Goal: Information Seeking & Learning: Learn about a topic

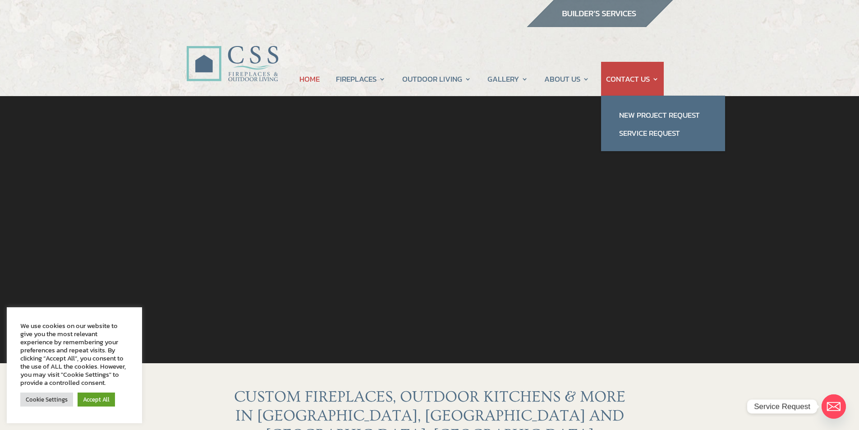
click at [633, 81] on link "CONTACT US" at bounding box center [632, 79] width 53 height 34
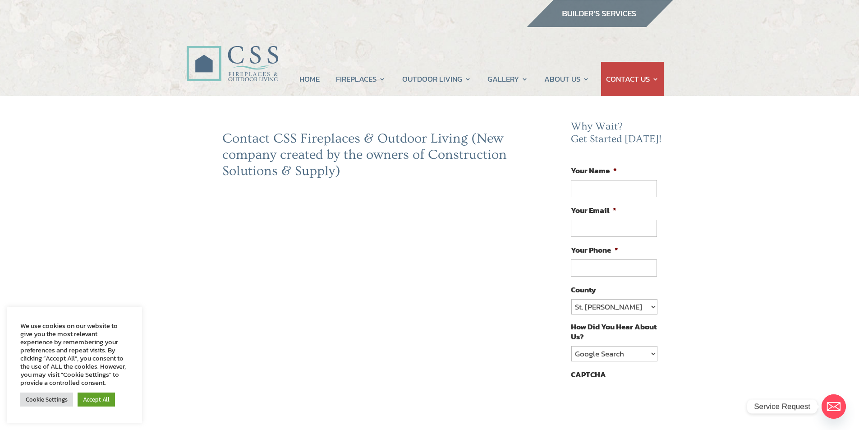
click at [60, 399] on link "Cookie Settings" at bounding box center [46, 399] width 53 height 14
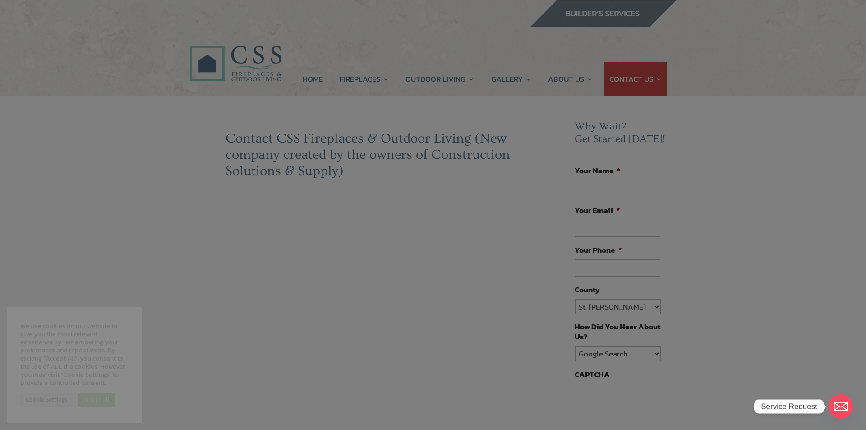
click at [571, 100] on icon "button" at bounding box center [569, 100] width 5 height 5
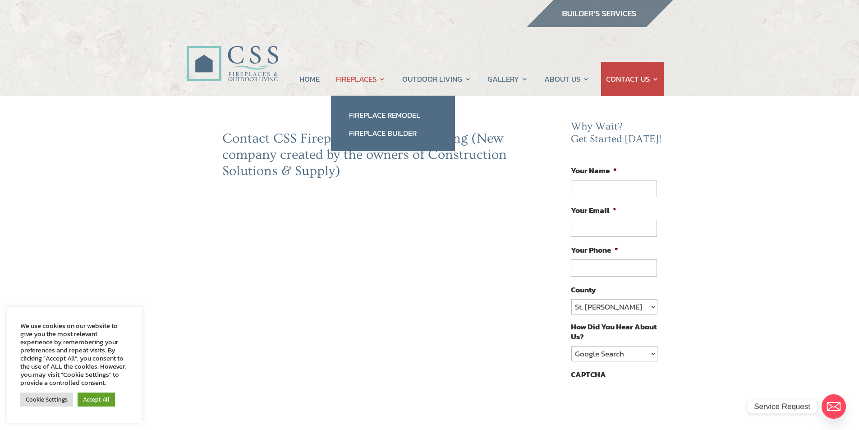
click at [353, 79] on link "FIREPLACES" at bounding box center [361, 79] width 50 height 34
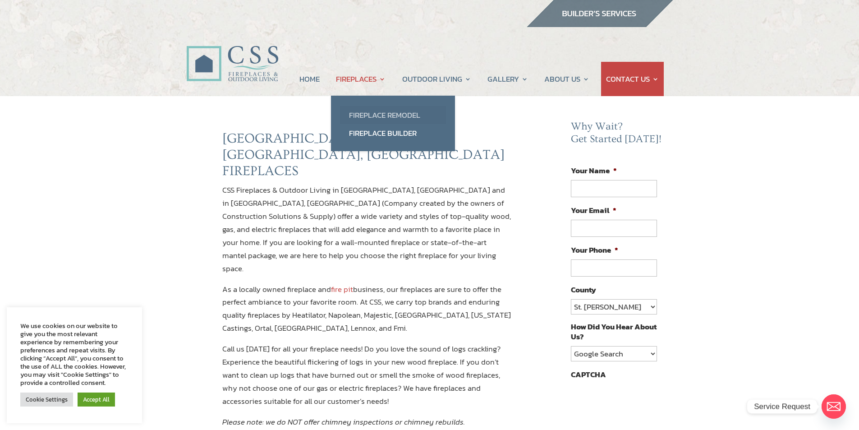
click at [377, 113] on link "Fireplace Remodel" at bounding box center [393, 115] width 106 height 18
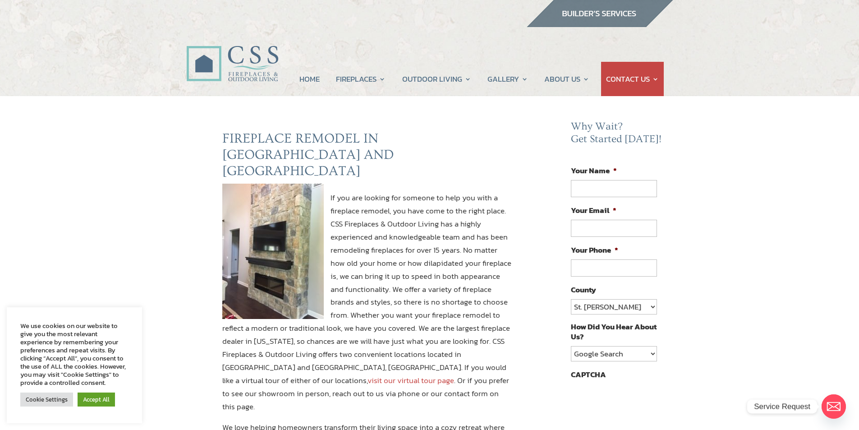
click at [454, 374] on link "visit our virtual tour page" at bounding box center [411, 380] width 87 height 12
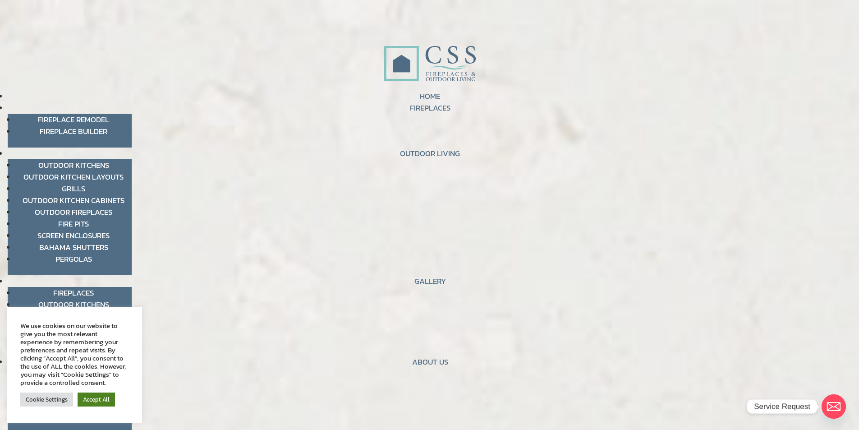
click at [98, 399] on link "Accept All" at bounding box center [96, 399] width 37 height 14
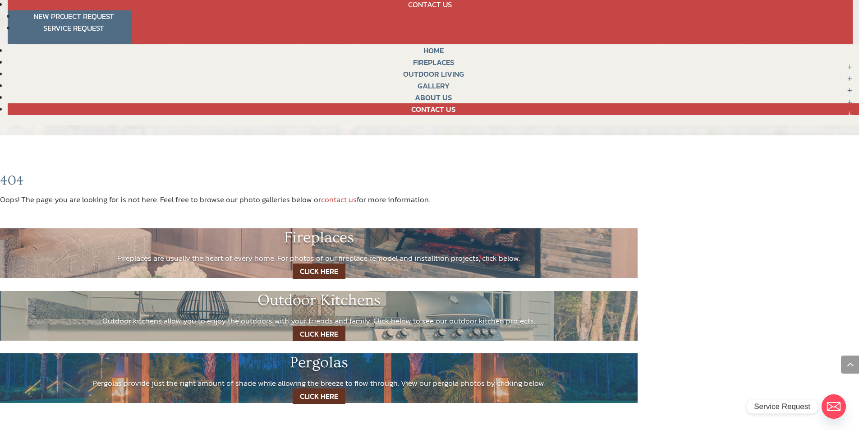
scroll to position [451, 0]
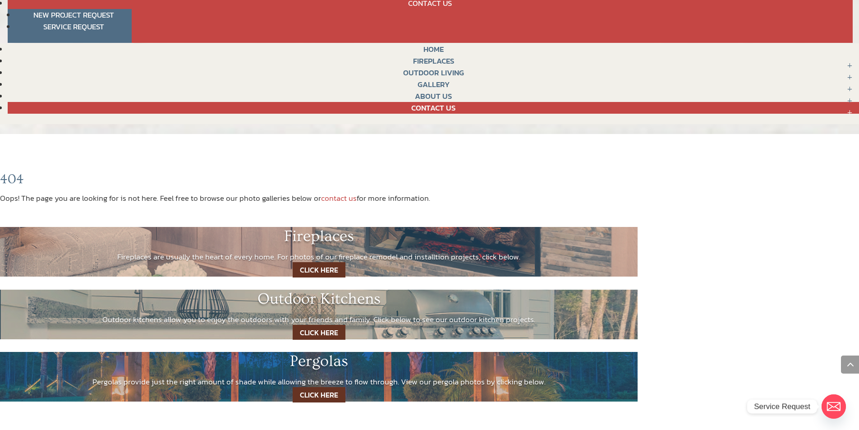
click at [320, 271] on link "CLICK HERE" at bounding box center [319, 269] width 53 height 15
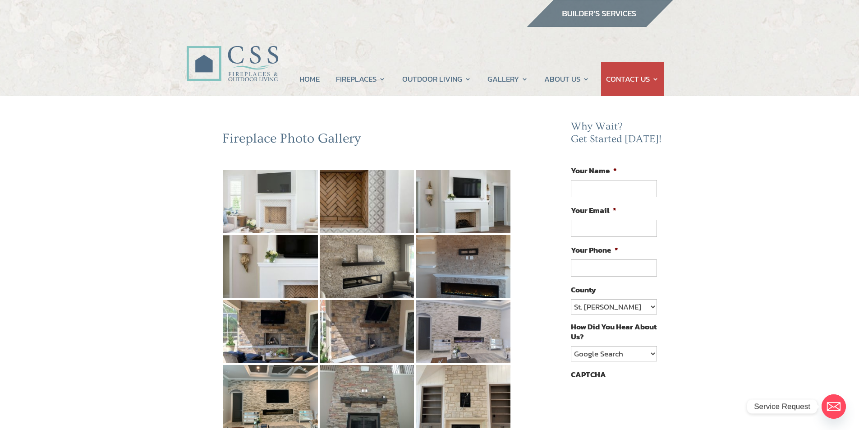
click at [283, 210] on img at bounding box center [270, 201] width 95 height 63
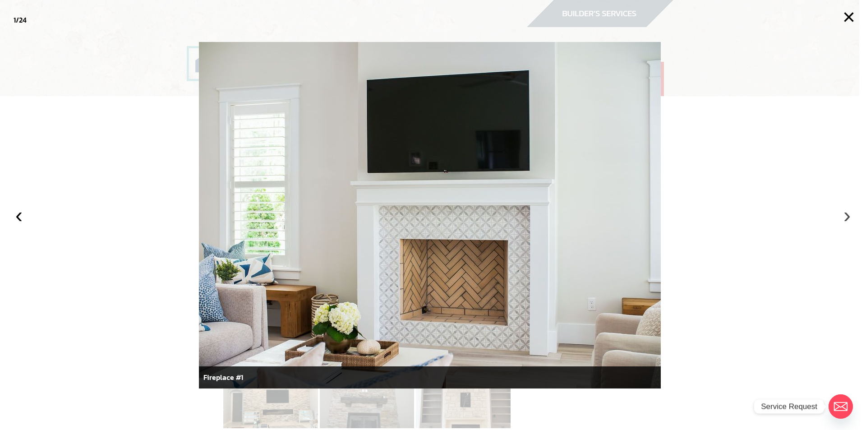
click at [845, 216] on button "›" at bounding box center [847, 215] width 20 height 20
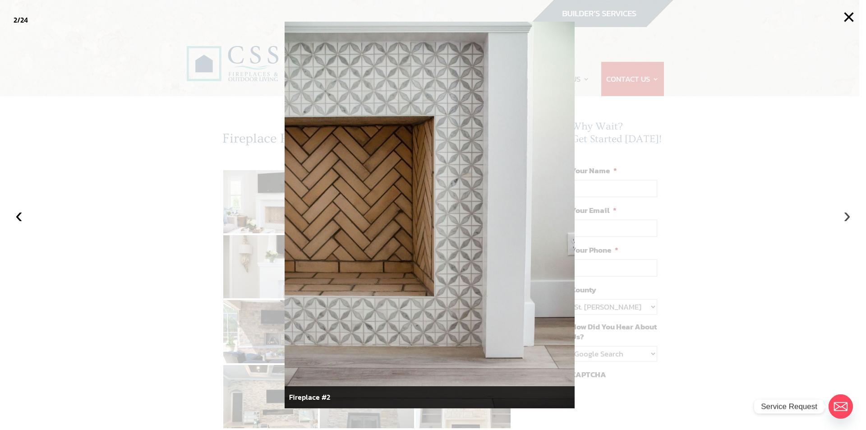
click at [845, 216] on button "›" at bounding box center [847, 215] width 20 height 20
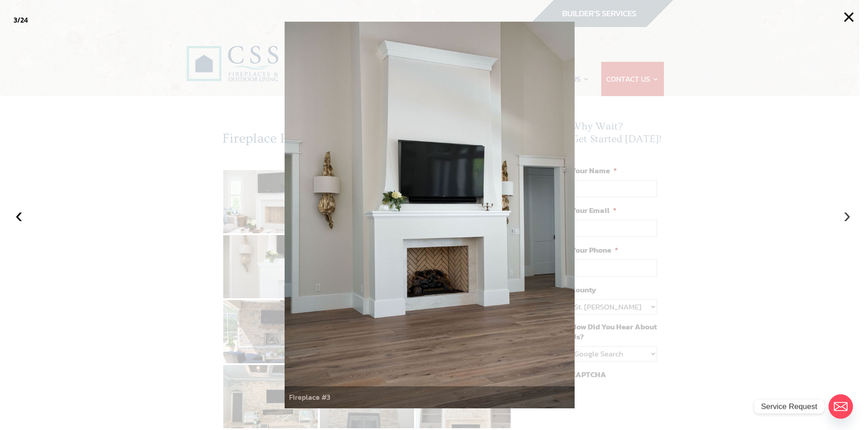
click at [845, 216] on button "›" at bounding box center [847, 215] width 20 height 20
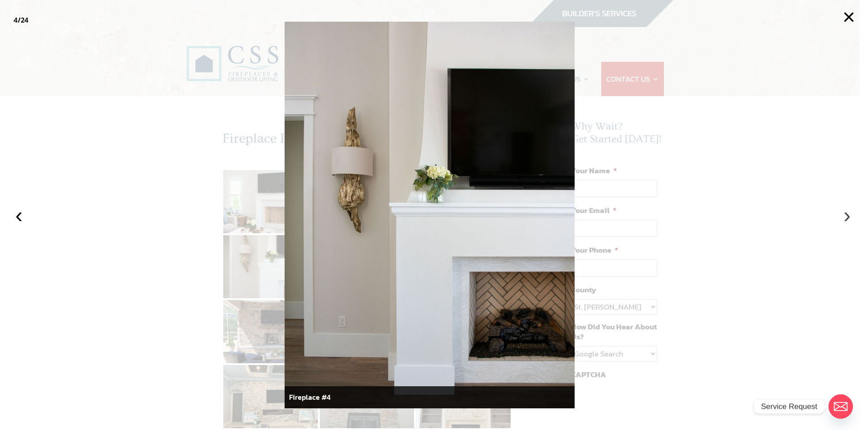
click at [845, 216] on button "›" at bounding box center [847, 215] width 20 height 20
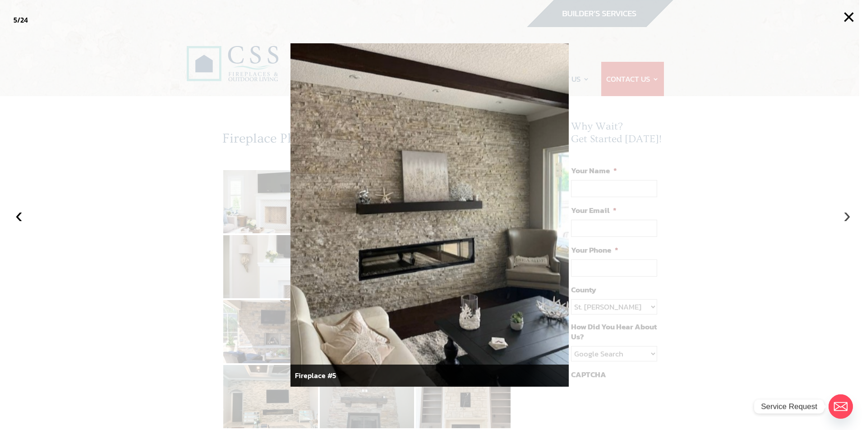
click at [845, 216] on button "›" at bounding box center [847, 215] width 20 height 20
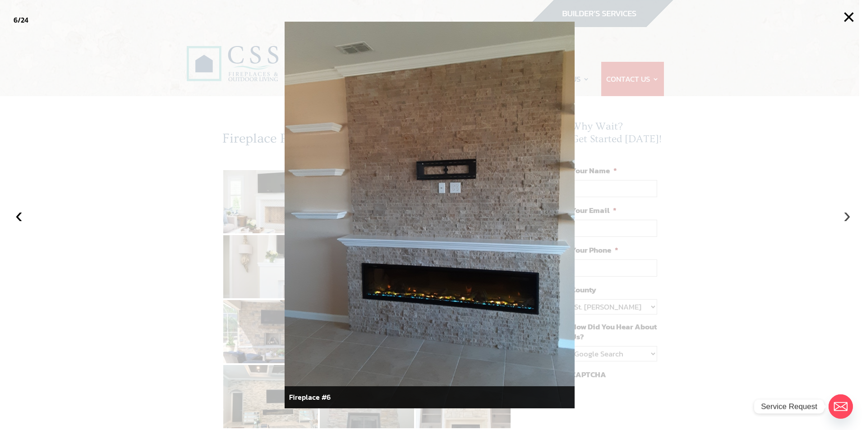
click at [845, 216] on button "›" at bounding box center [847, 215] width 20 height 20
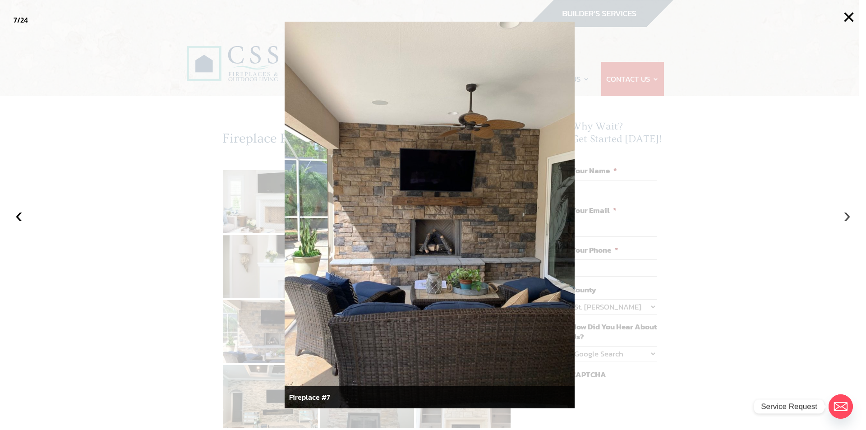
click at [845, 216] on button "›" at bounding box center [847, 215] width 20 height 20
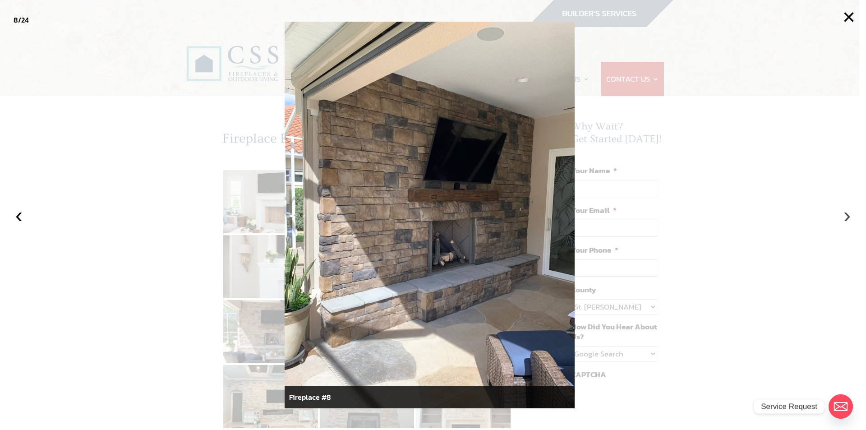
click at [845, 216] on button "›" at bounding box center [847, 215] width 20 height 20
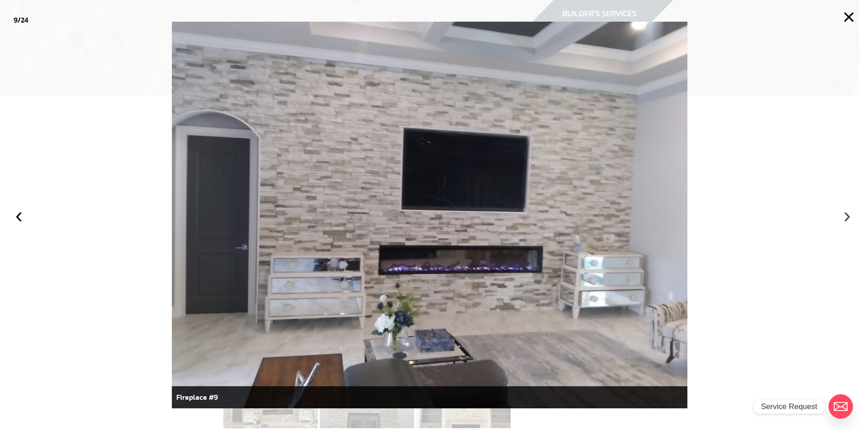
click at [845, 216] on button "›" at bounding box center [847, 215] width 20 height 20
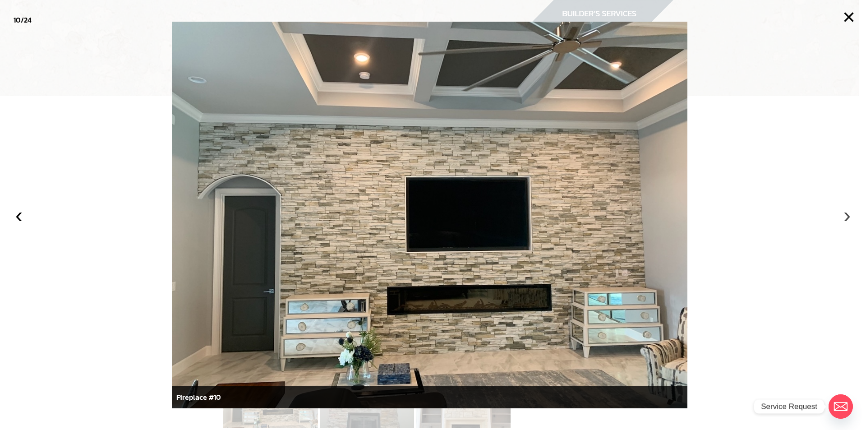
click at [845, 216] on button "›" at bounding box center [847, 215] width 20 height 20
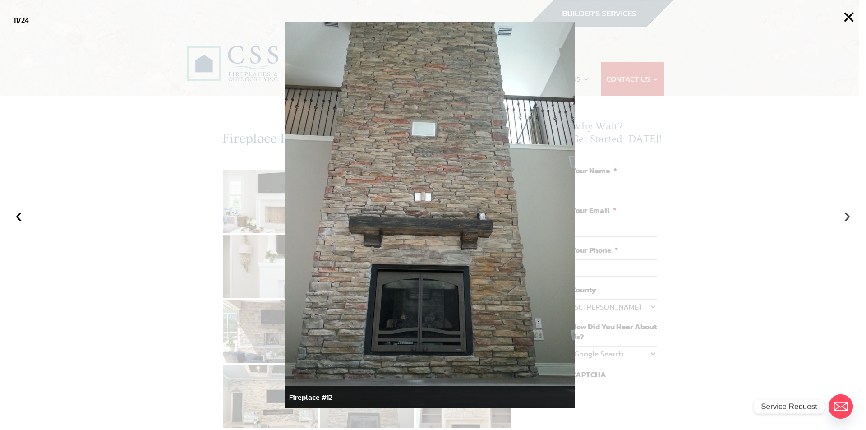
click at [845, 216] on button "›" at bounding box center [847, 215] width 20 height 20
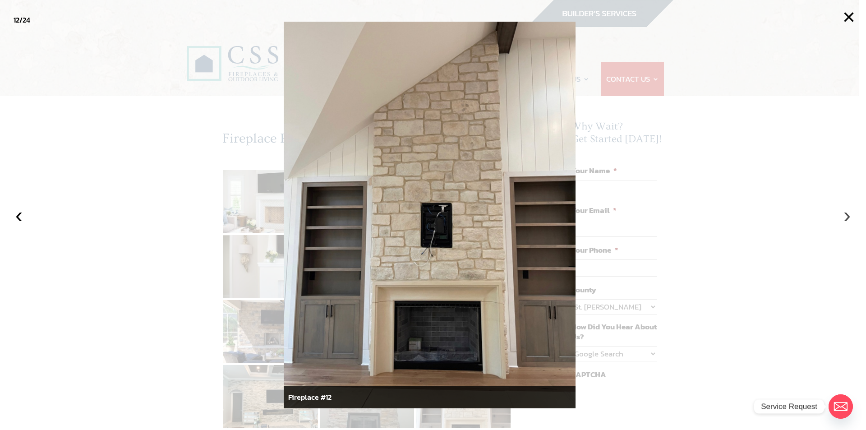
click at [845, 216] on button "›" at bounding box center [847, 215] width 20 height 20
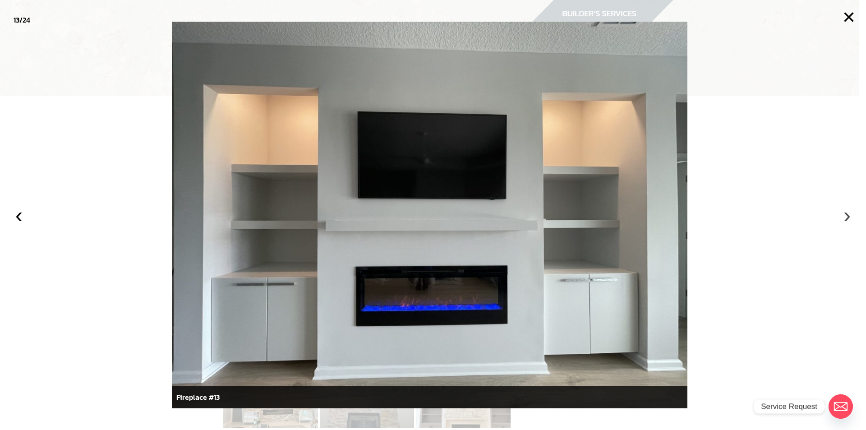
click at [845, 216] on button "›" at bounding box center [847, 215] width 20 height 20
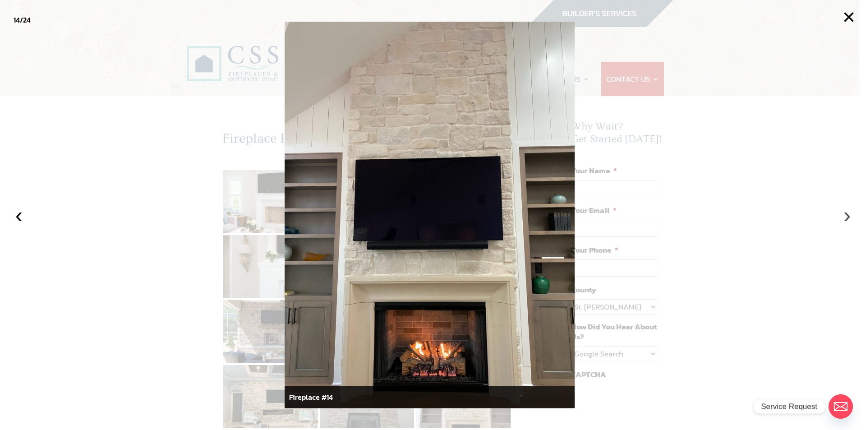
click at [845, 216] on button "›" at bounding box center [847, 215] width 20 height 20
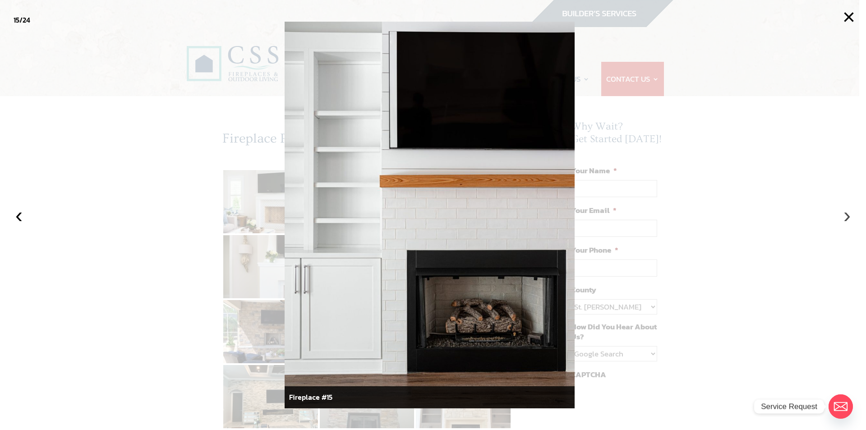
click at [845, 216] on button "›" at bounding box center [847, 215] width 20 height 20
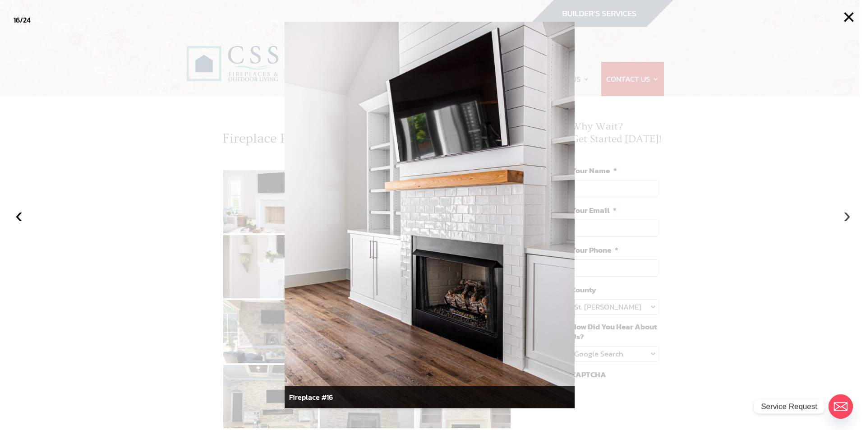
click at [845, 216] on button "›" at bounding box center [847, 215] width 20 height 20
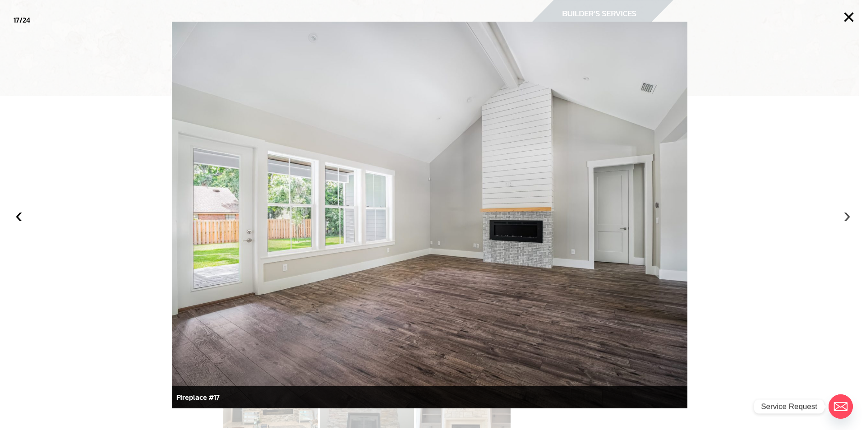
click at [845, 216] on button "›" at bounding box center [847, 215] width 20 height 20
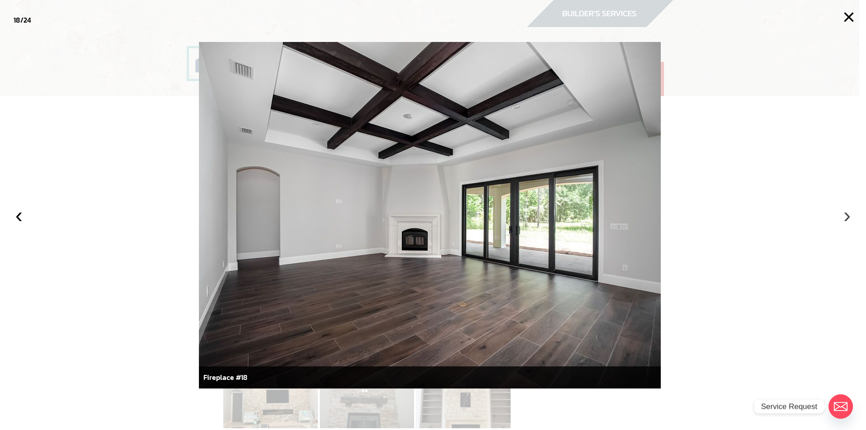
click at [844, 216] on button "›" at bounding box center [847, 215] width 20 height 20
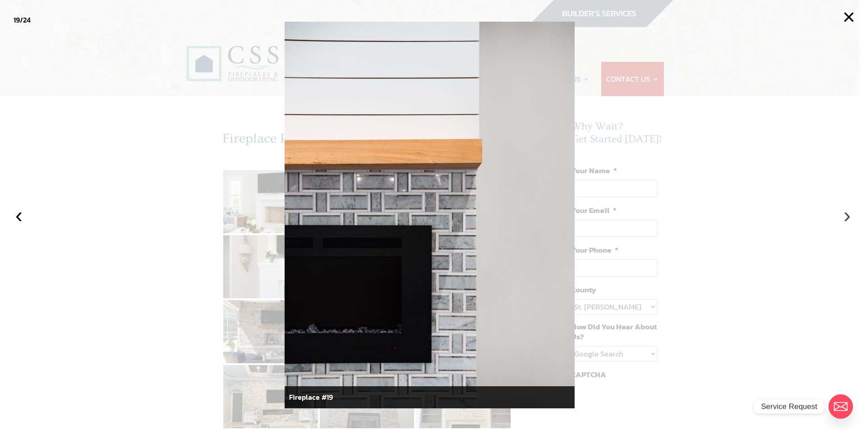
click at [844, 215] on button "›" at bounding box center [847, 215] width 20 height 20
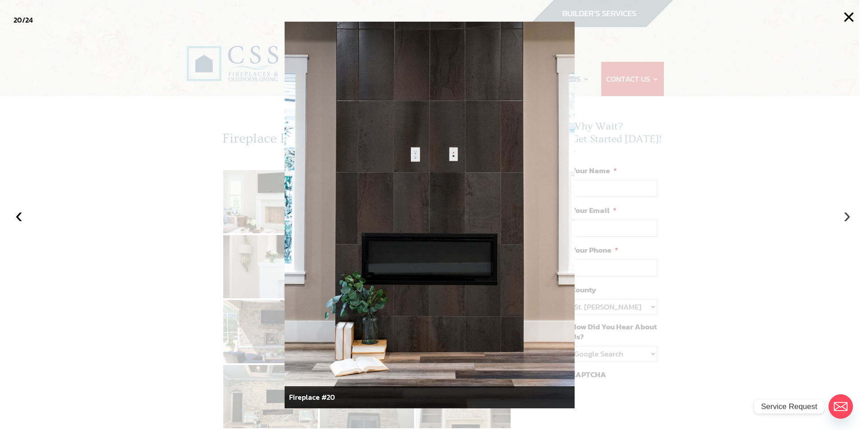
click at [844, 217] on button "›" at bounding box center [847, 215] width 20 height 20
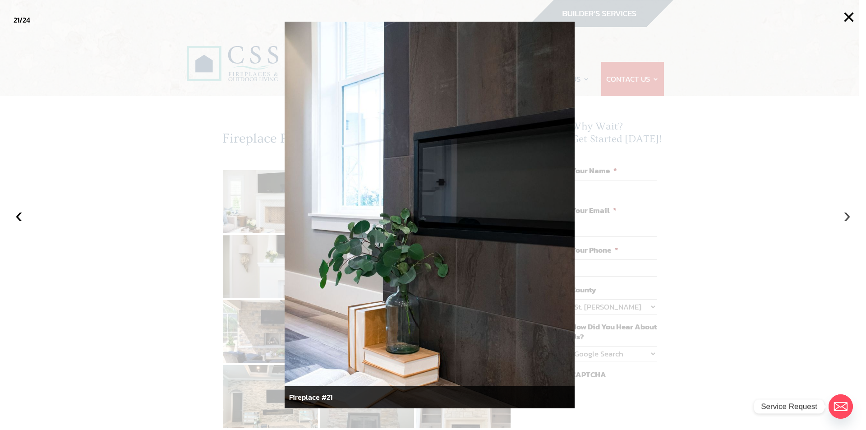
click at [844, 217] on button "›" at bounding box center [847, 215] width 20 height 20
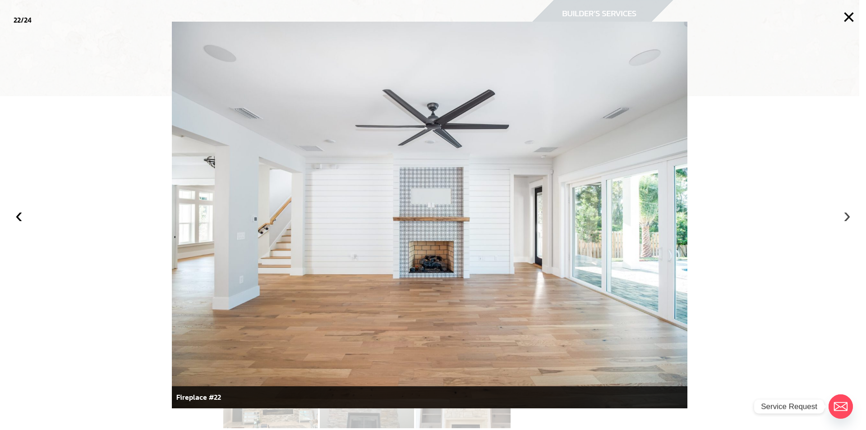
click at [844, 217] on button "›" at bounding box center [847, 215] width 20 height 20
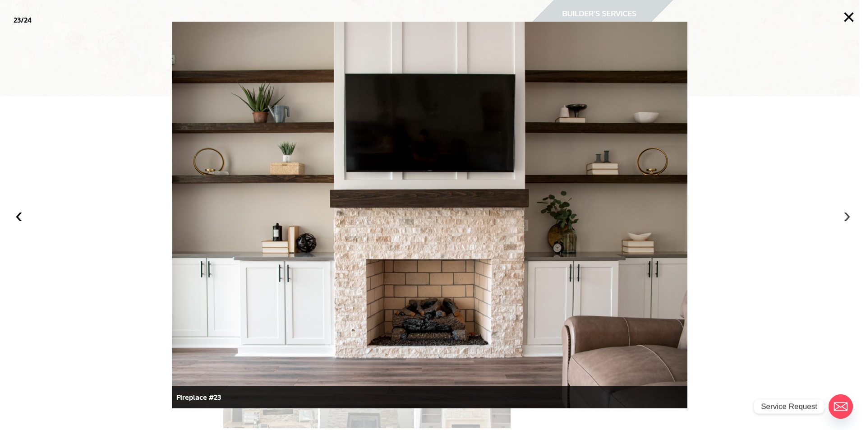
click at [844, 217] on button "›" at bounding box center [847, 215] width 20 height 20
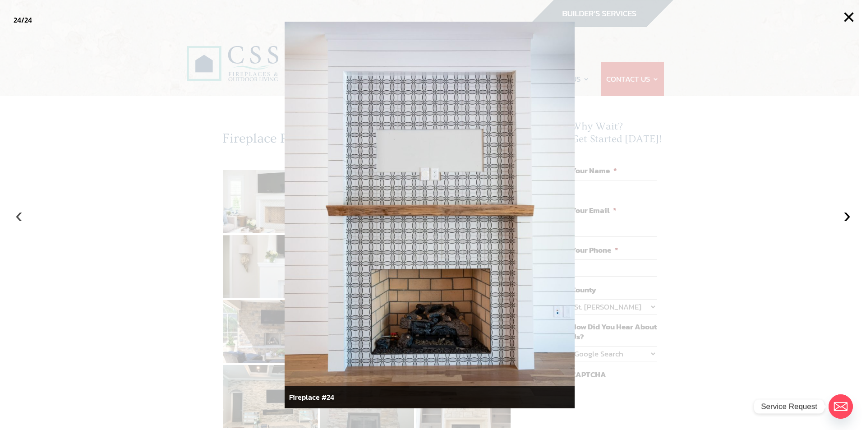
click at [19, 215] on button "‹" at bounding box center [19, 215] width 20 height 20
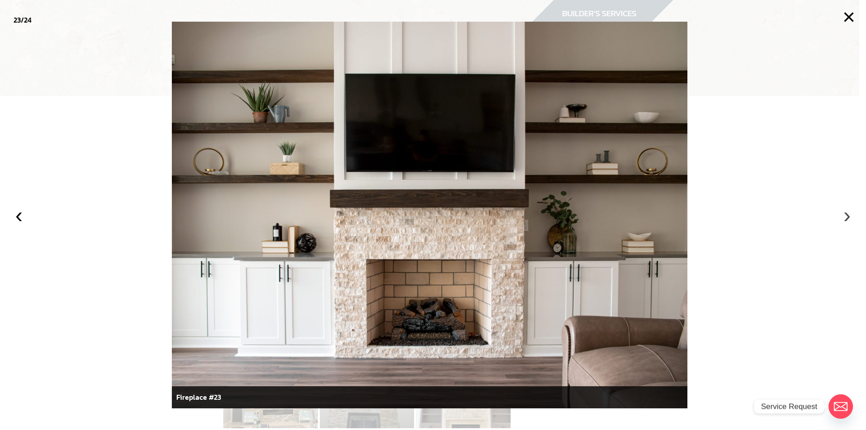
click at [850, 216] on button "›" at bounding box center [847, 215] width 20 height 20
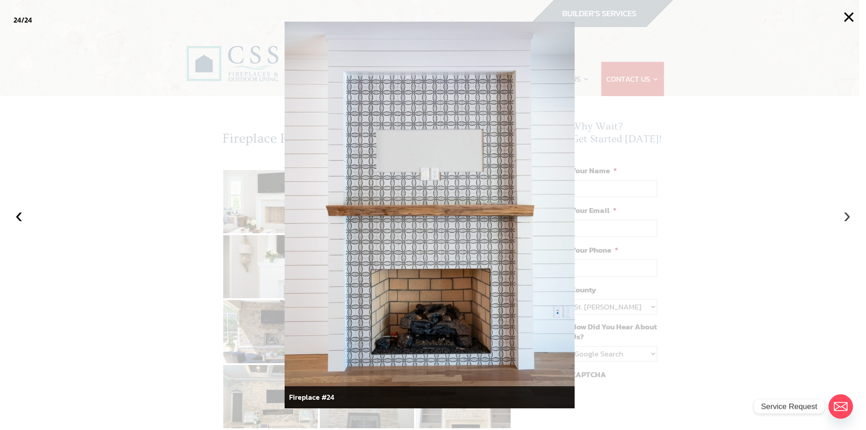
click at [847, 218] on button "›" at bounding box center [847, 215] width 20 height 20
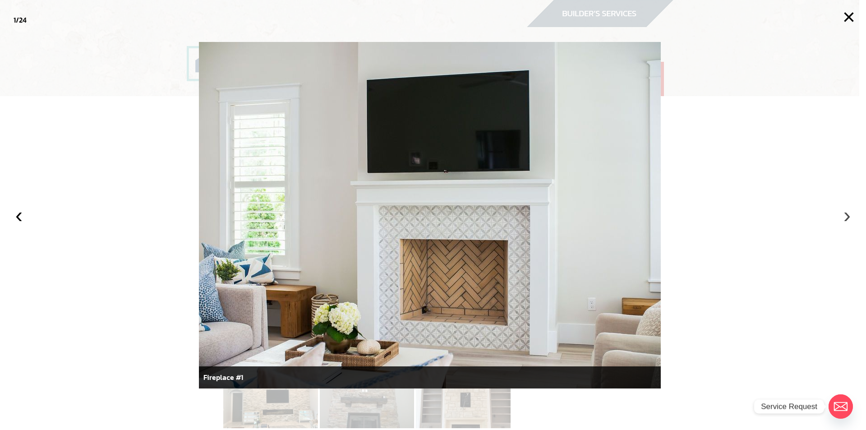
click at [847, 218] on button "›" at bounding box center [847, 215] width 20 height 20
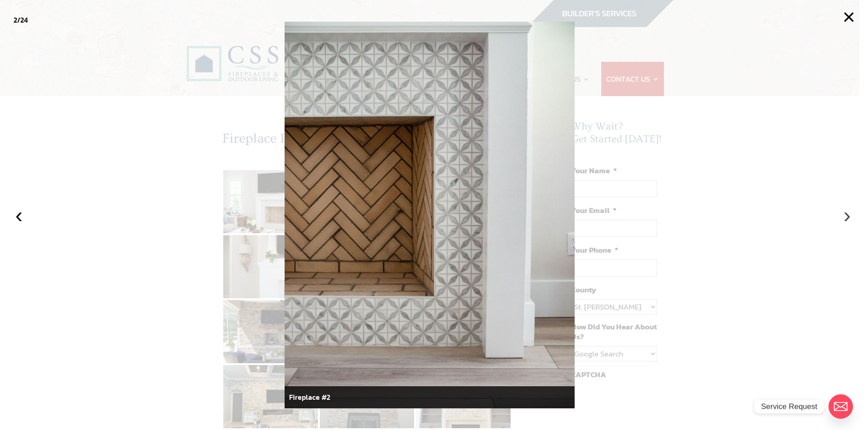
click at [847, 218] on button "›" at bounding box center [847, 215] width 20 height 20
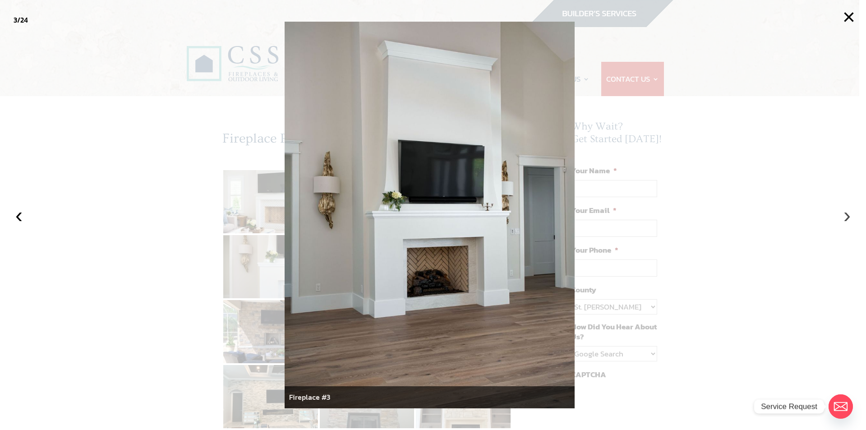
click at [847, 218] on button "›" at bounding box center [847, 215] width 20 height 20
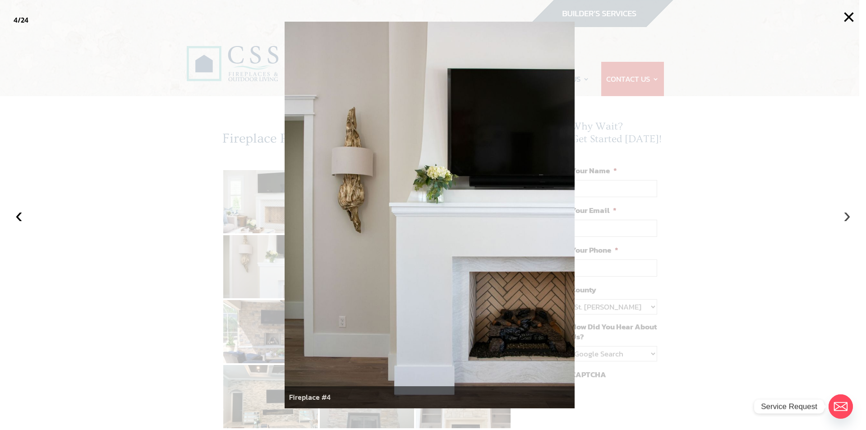
click at [847, 218] on button "›" at bounding box center [847, 215] width 20 height 20
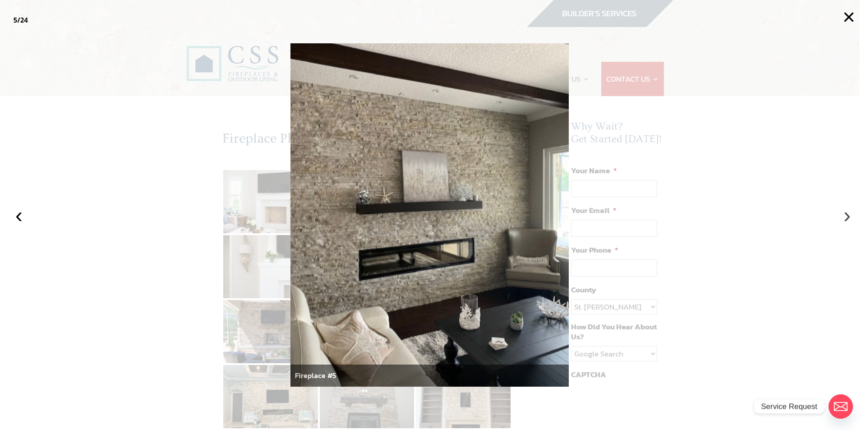
click at [847, 218] on button "›" at bounding box center [847, 215] width 20 height 20
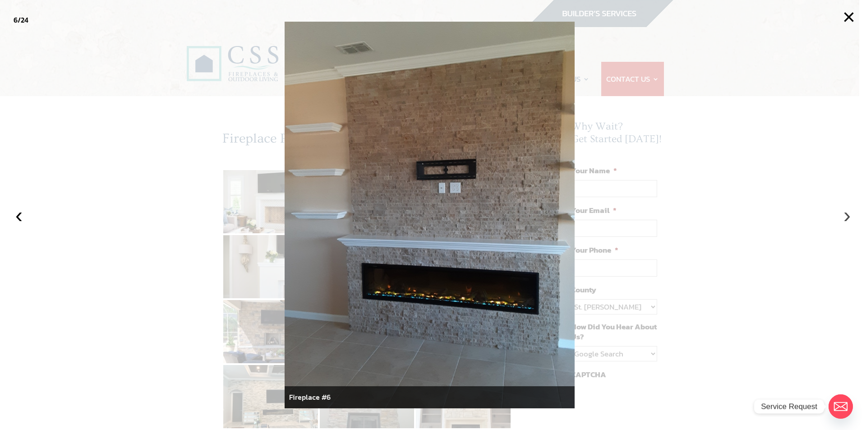
click at [847, 218] on button "›" at bounding box center [847, 215] width 20 height 20
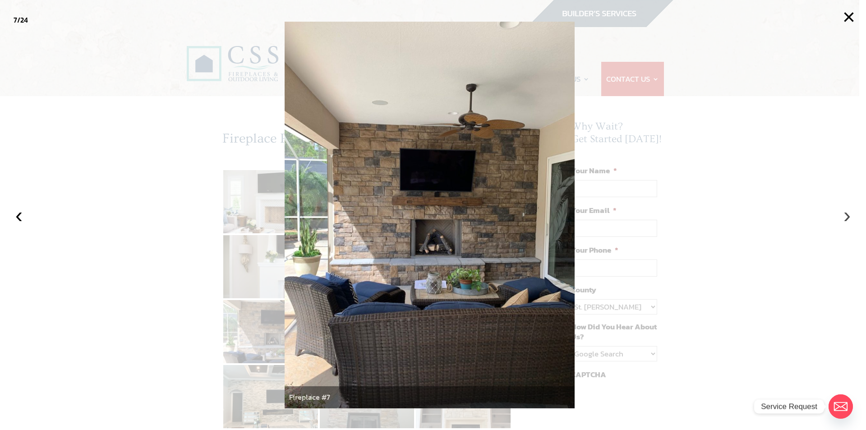
click at [847, 218] on button "›" at bounding box center [847, 215] width 20 height 20
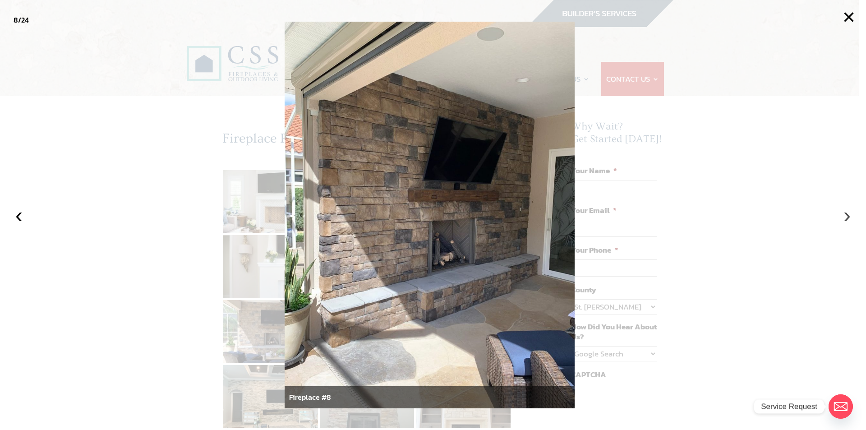
click at [847, 218] on button "›" at bounding box center [847, 215] width 20 height 20
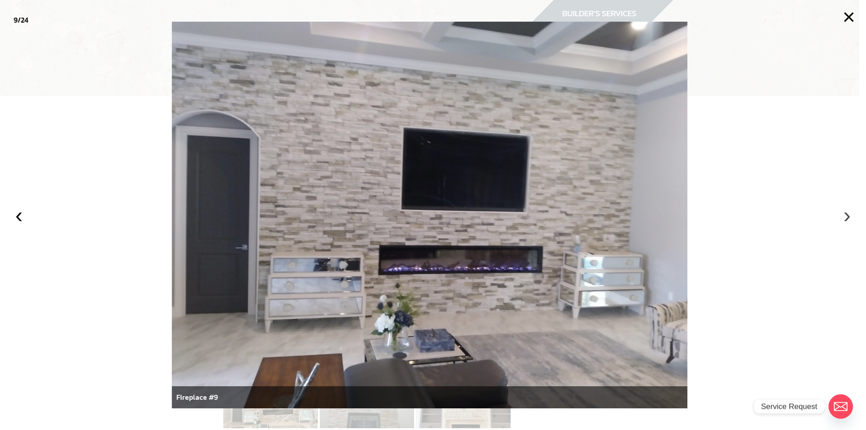
click at [847, 218] on button "›" at bounding box center [847, 215] width 20 height 20
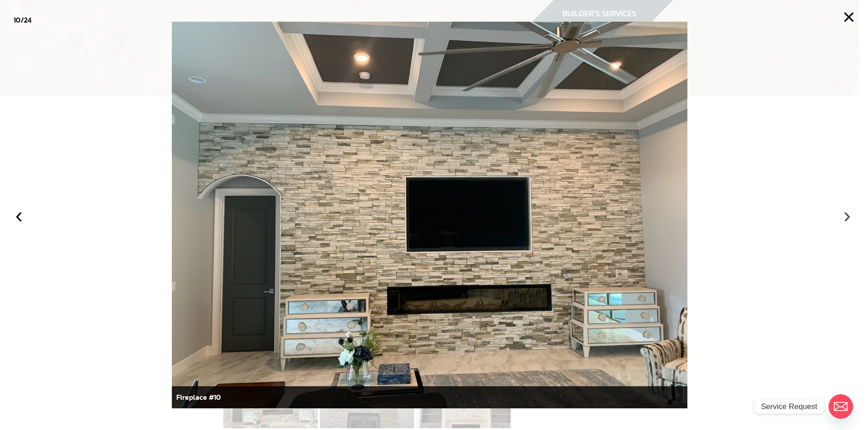
click at [847, 218] on button "›" at bounding box center [847, 215] width 20 height 20
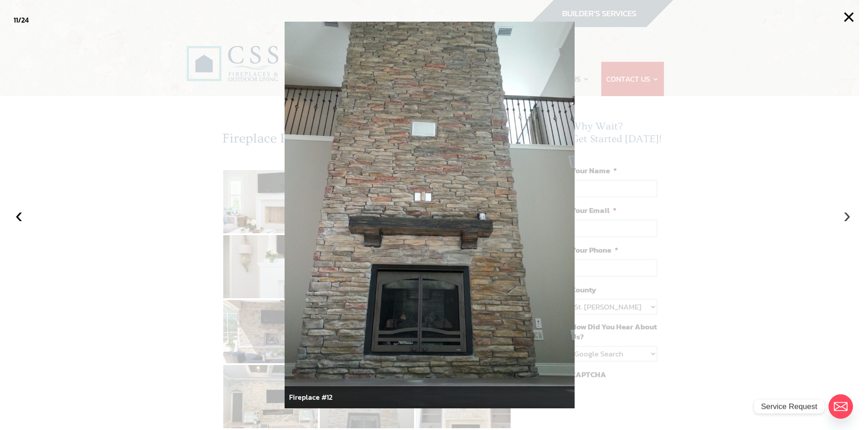
click at [847, 218] on button "›" at bounding box center [847, 215] width 20 height 20
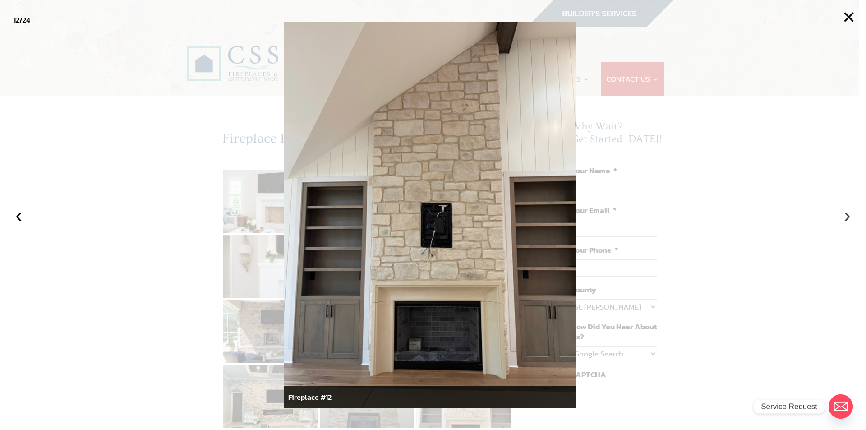
click at [847, 218] on button "›" at bounding box center [847, 215] width 20 height 20
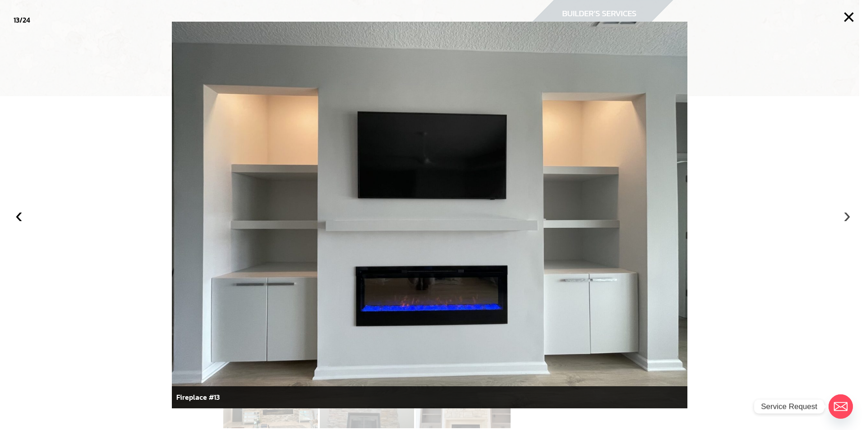
click at [847, 218] on button "›" at bounding box center [847, 215] width 20 height 20
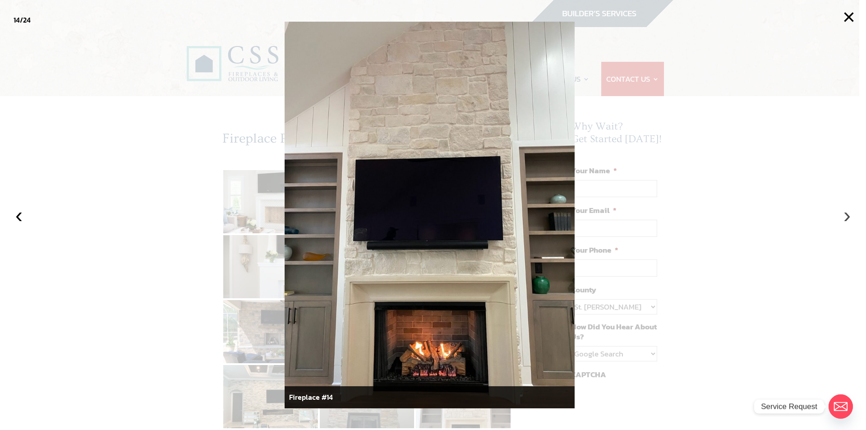
click at [847, 218] on button "›" at bounding box center [847, 215] width 20 height 20
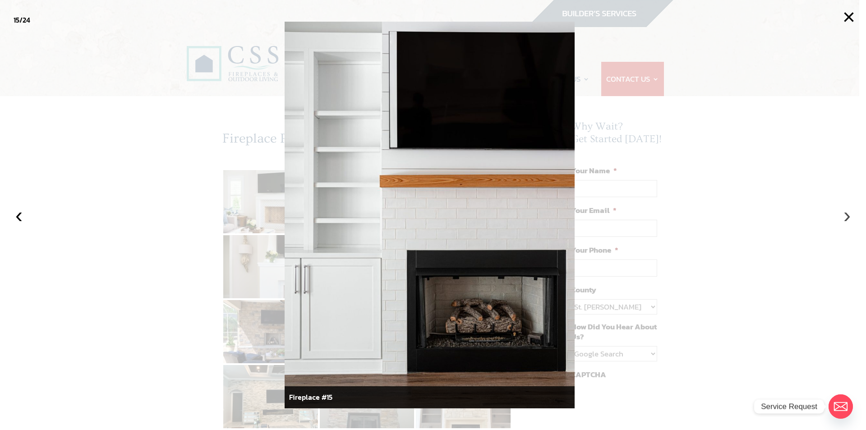
click at [847, 218] on button "›" at bounding box center [847, 215] width 20 height 20
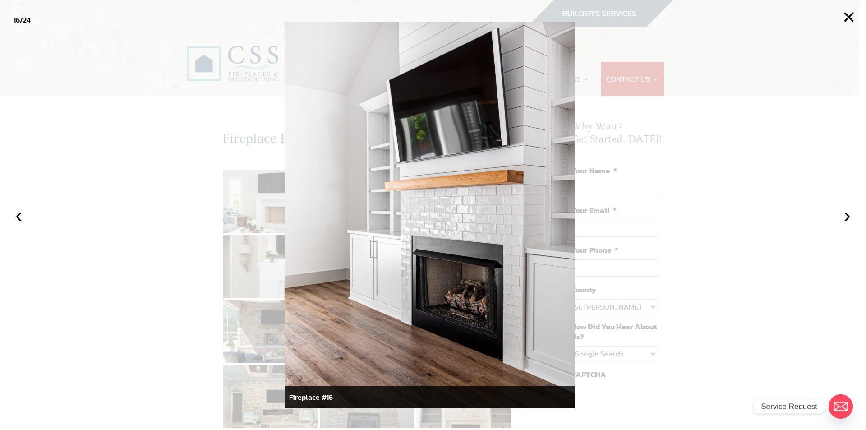
click at [797, 106] on div at bounding box center [433, 215] width 866 height 430
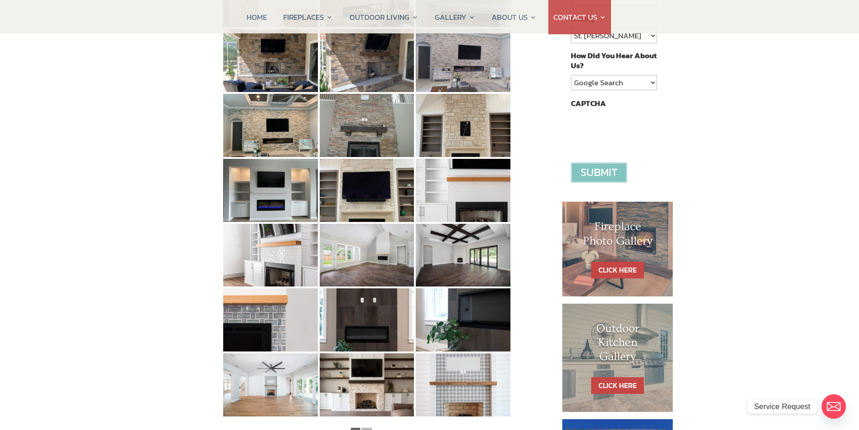
scroll to position [316, 0]
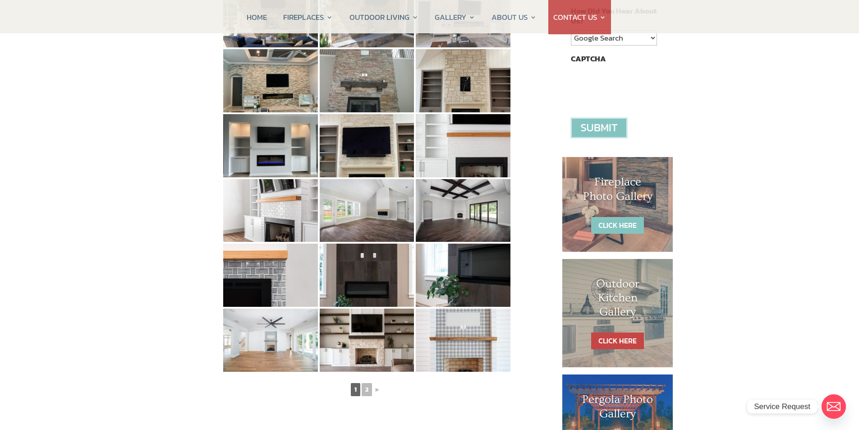
click at [618, 225] on link "CLICK HERE" at bounding box center [617, 225] width 53 height 17
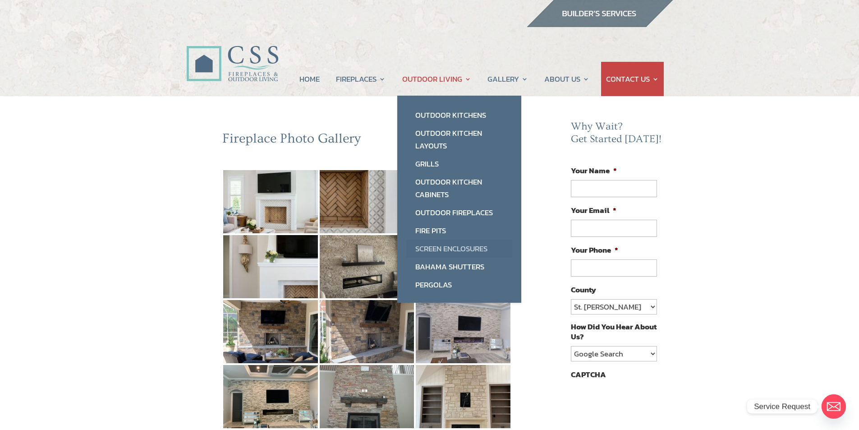
click at [460, 246] on link "Screen Enclosures" at bounding box center [459, 248] width 106 height 18
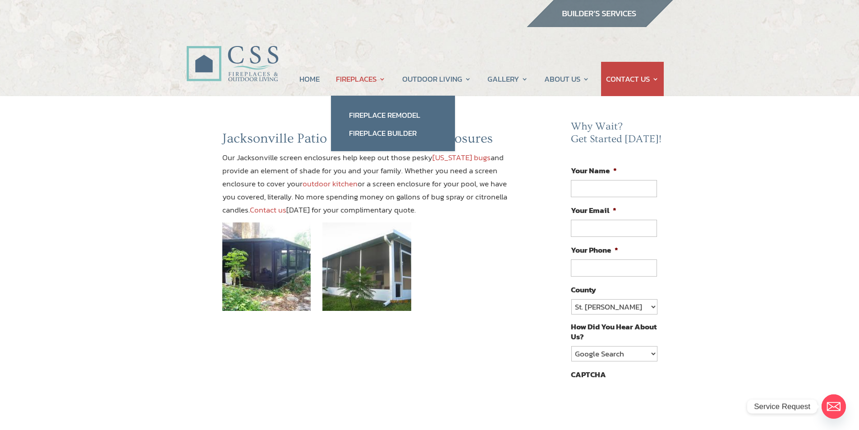
click at [361, 82] on link "FIREPLACES" at bounding box center [361, 79] width 50 height 34
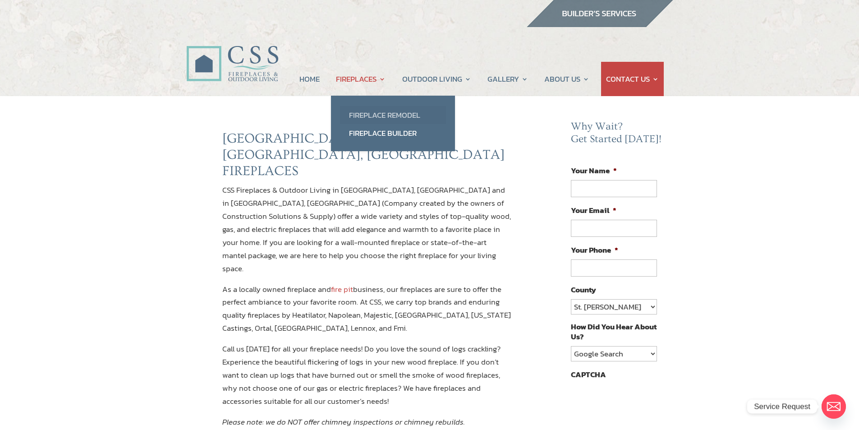
click at [375, 113] on link "Fireplace Remodel" at bounding box center [393, 115] width 106 height 18
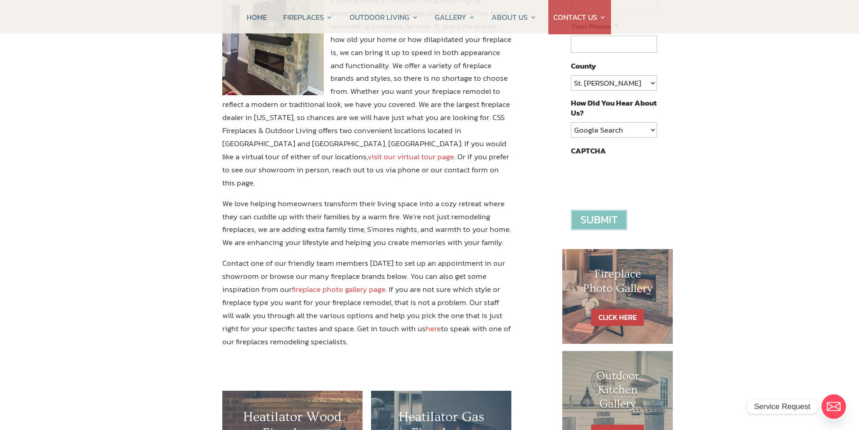
scroll to position [225, 0]
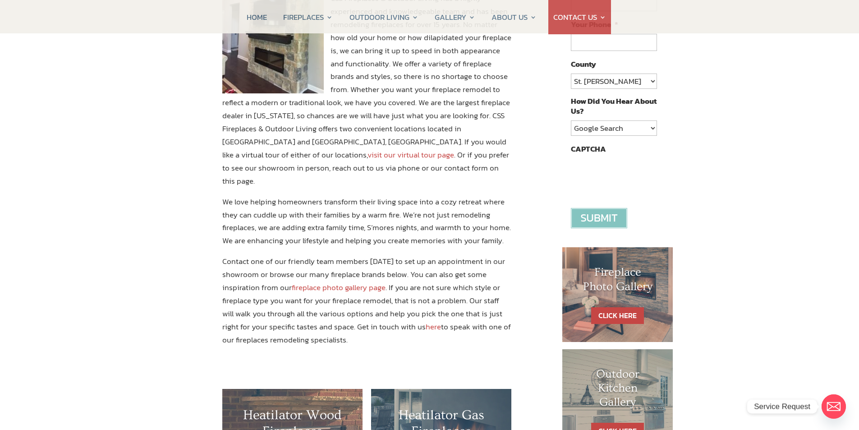
click at [426, 321] on link "here" at bounding box center [433, 327] width 15 height 12
